Goal: Task Accomplishment & Management: Manage account settings

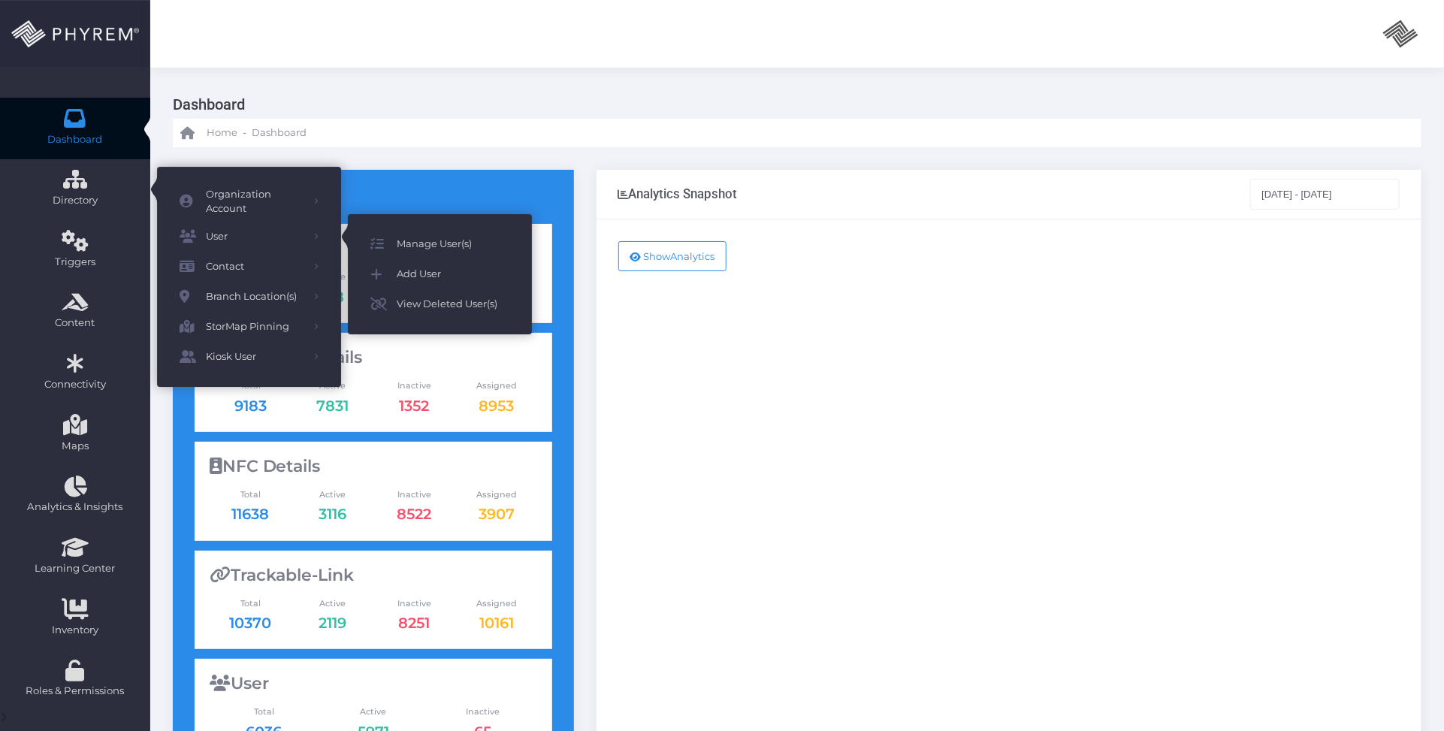
click at [408, 234] on span "Manage User(s)" at bounding box center [453, 244] width 113 height 20
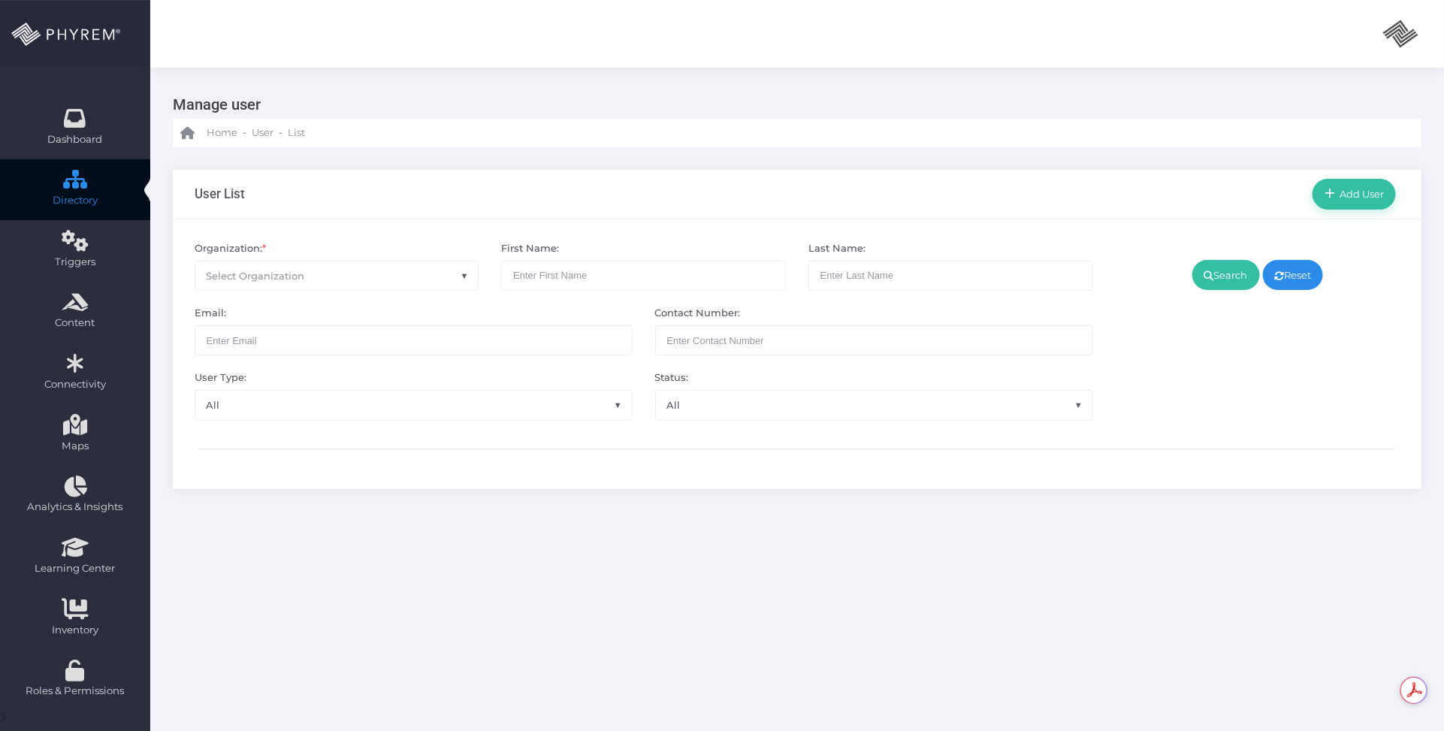
click at [372, 276] on span "Select Organization" at bounding box center [336, 276] width 283 height 29
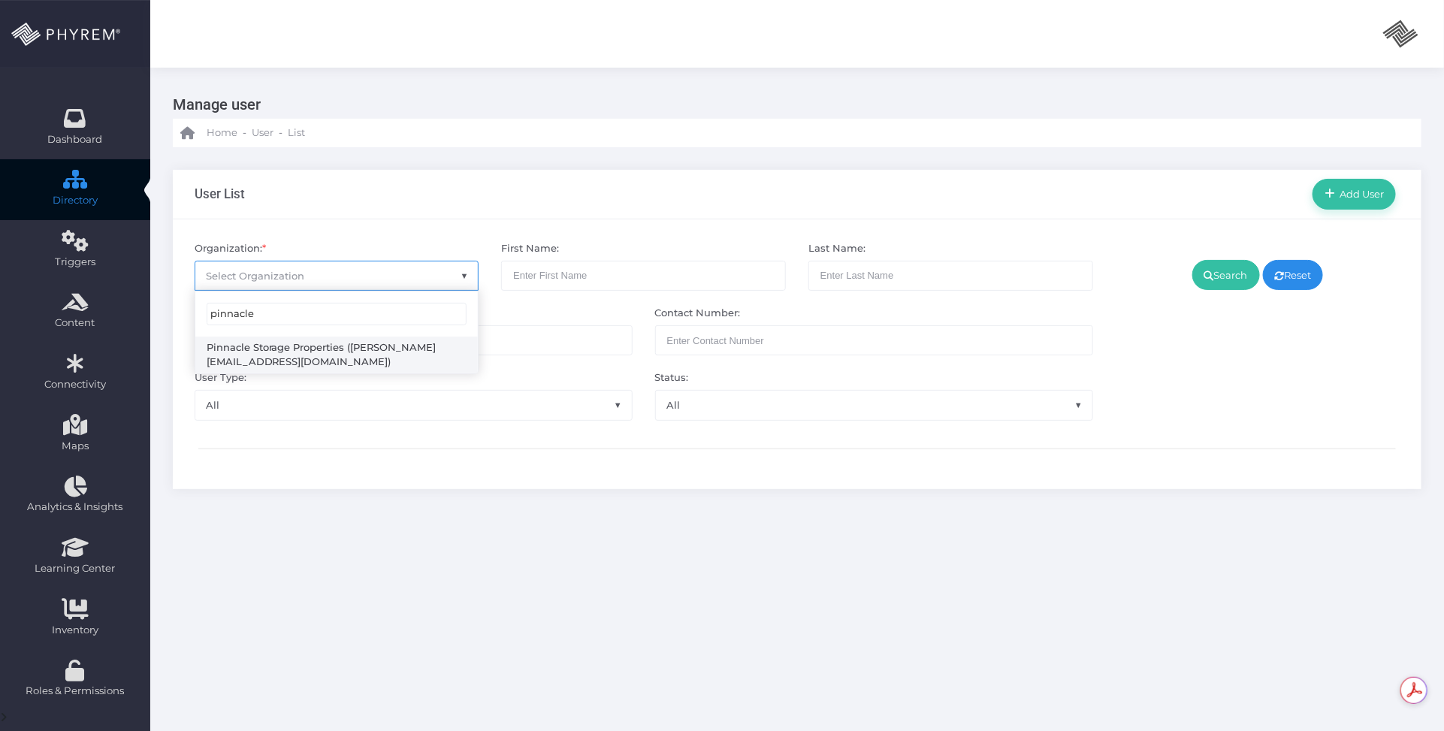
type input "pinnacle"
select select "4799"
click at [1220, 279] on link "Search" at bounding box center [1227, 275] width 68 height 30
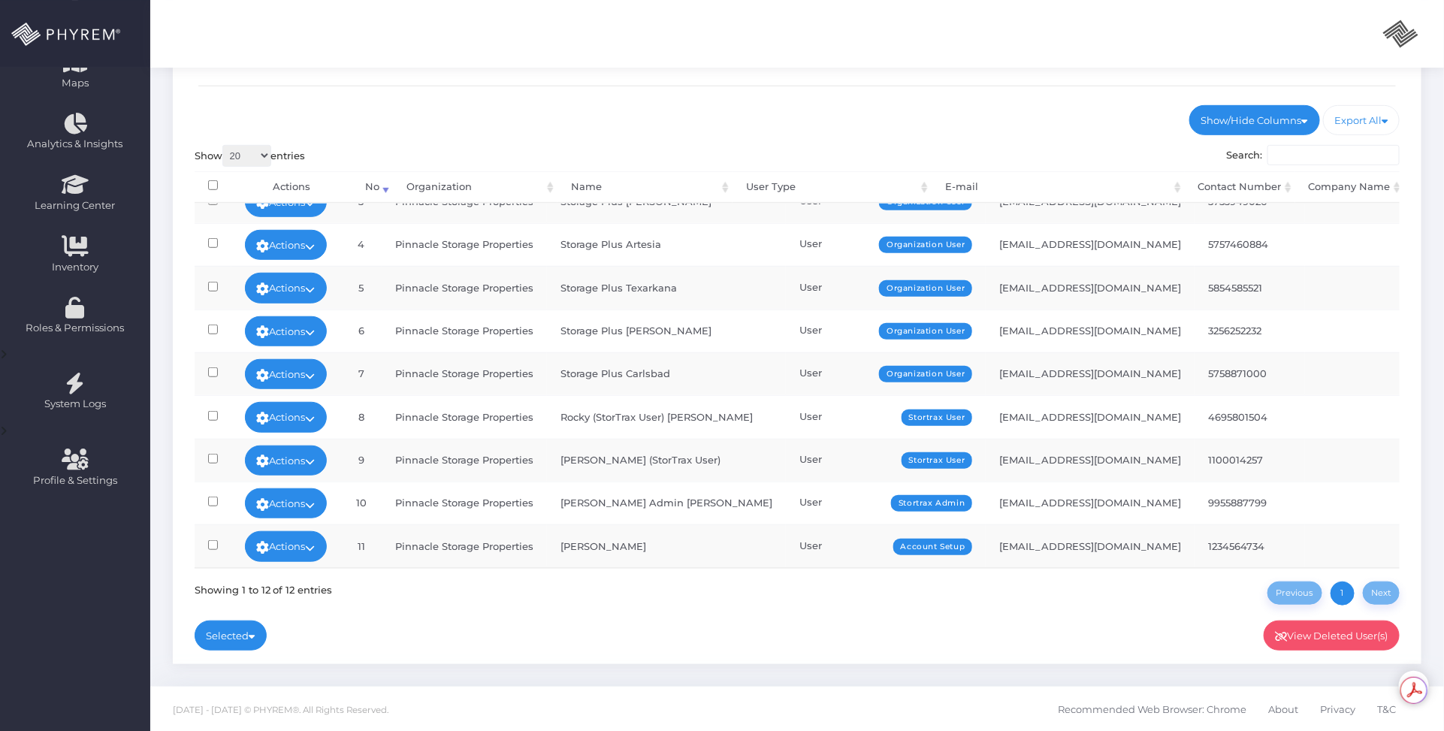
scroll to position [171, 0]
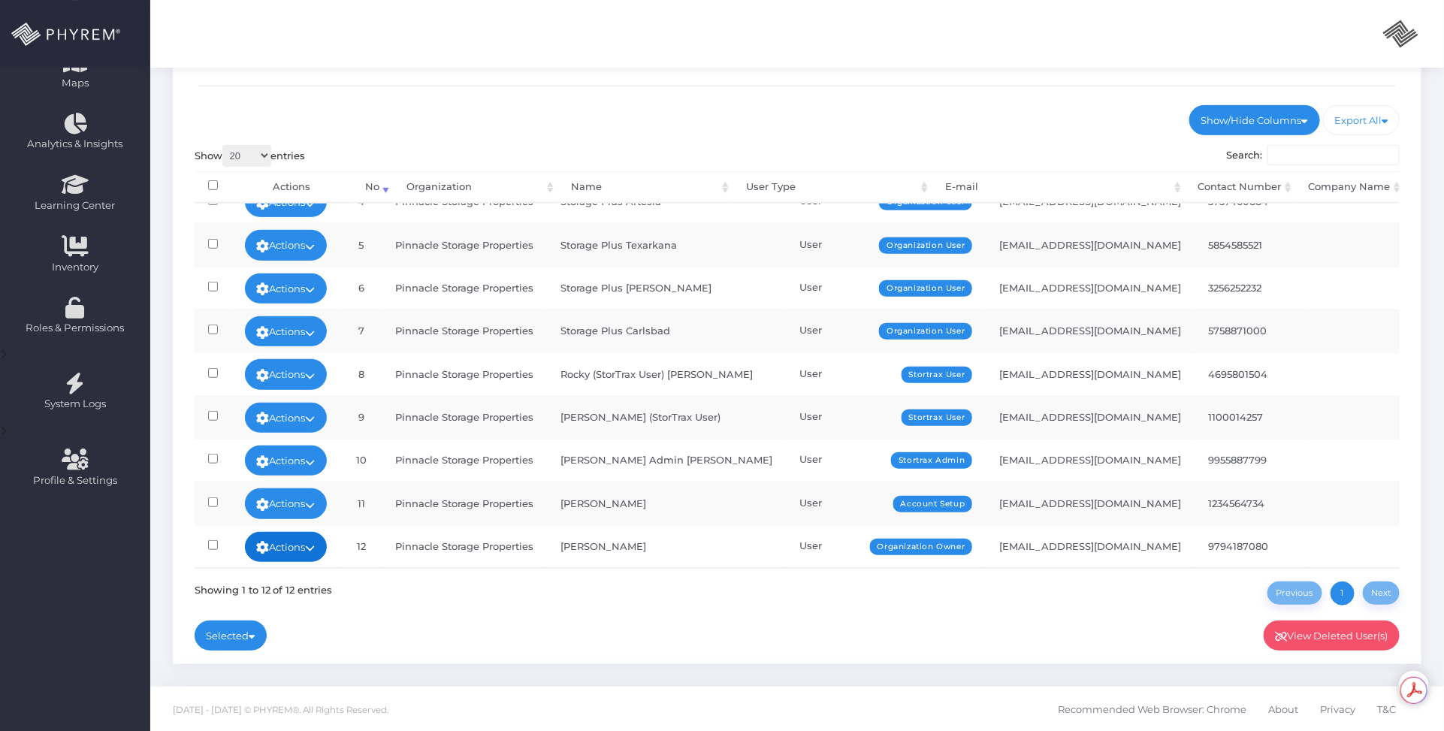
click at [309, 532] on link "Actions" at bounding box center [286, 547] width 83 height 30
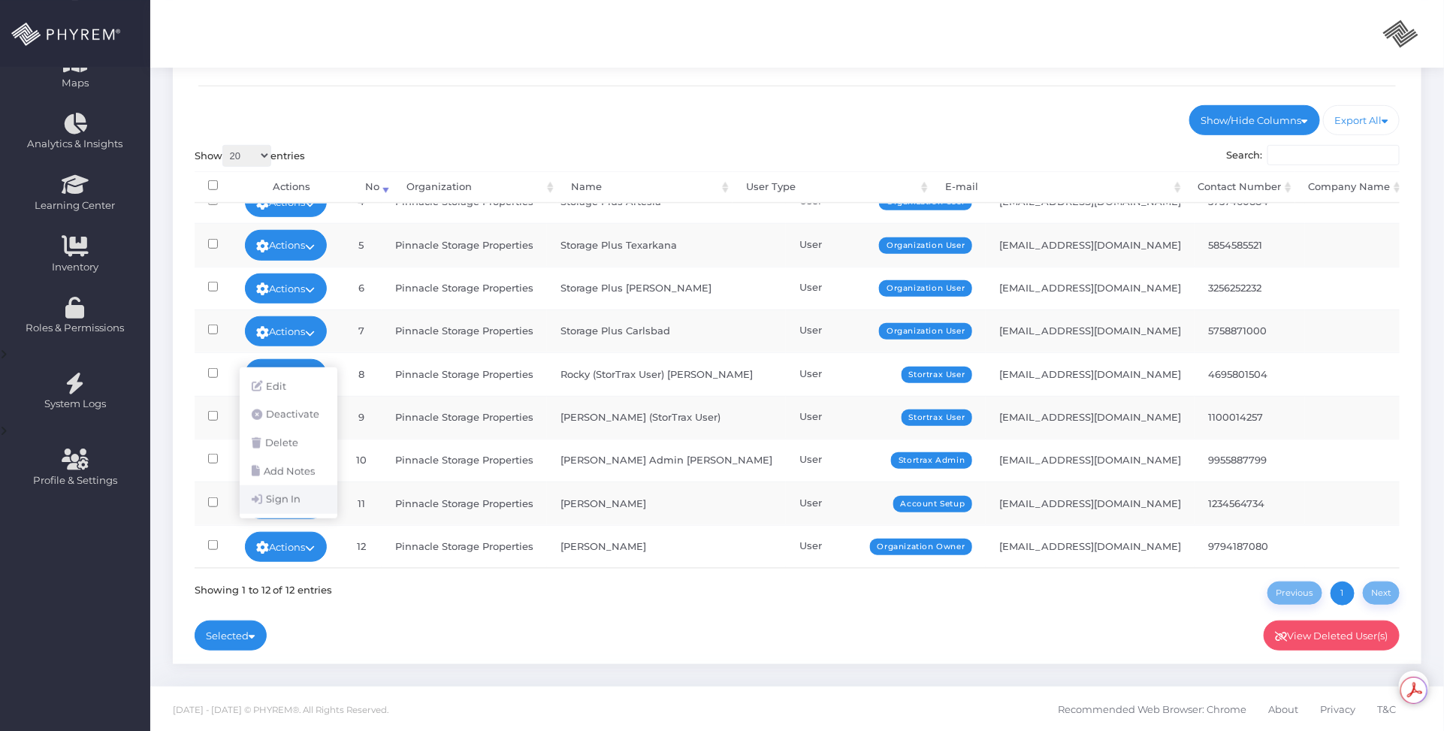
click at [288, 501] on link "Sign In" at bounding box center [289, 499] width 98 height 29
